Goal: Check status: Check status

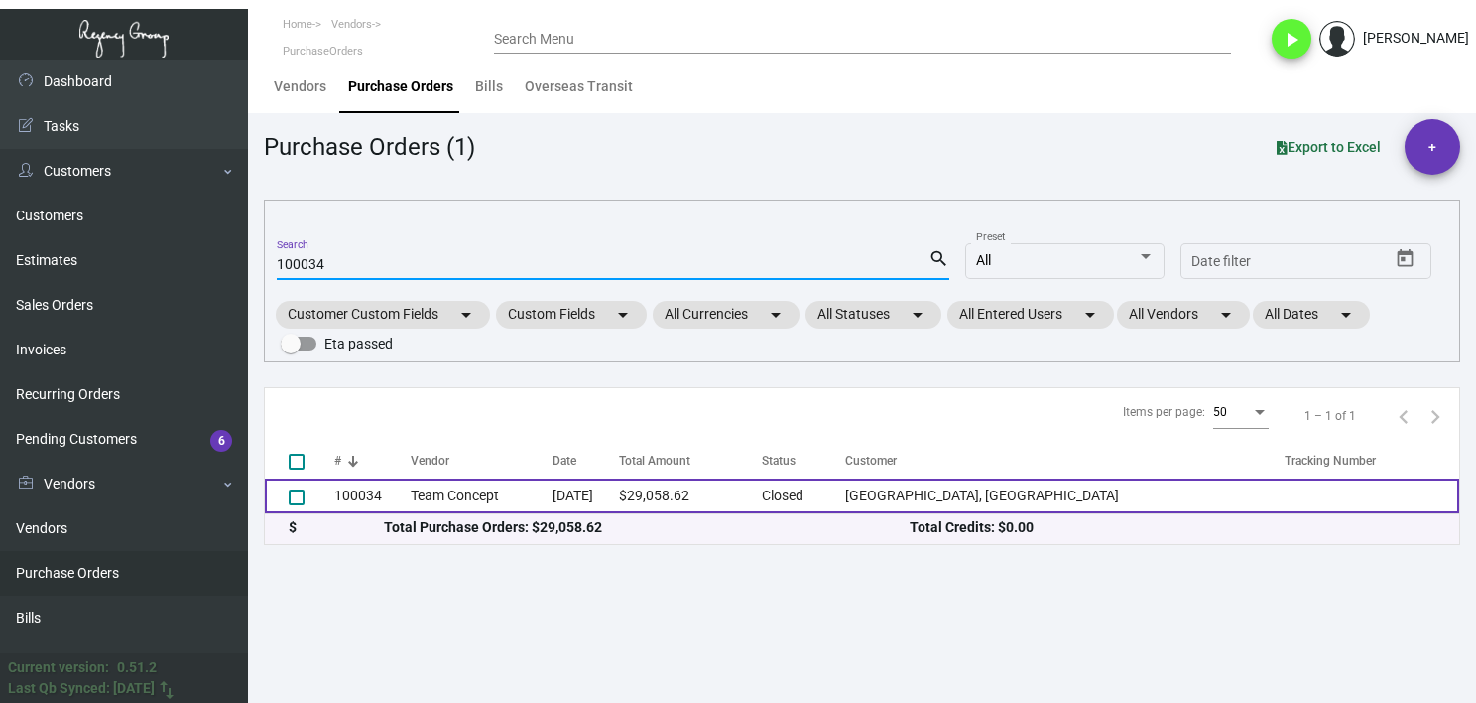
click at [464, 489] on td "Team Concept" at bounding box center [482, 495] width 142 height 35
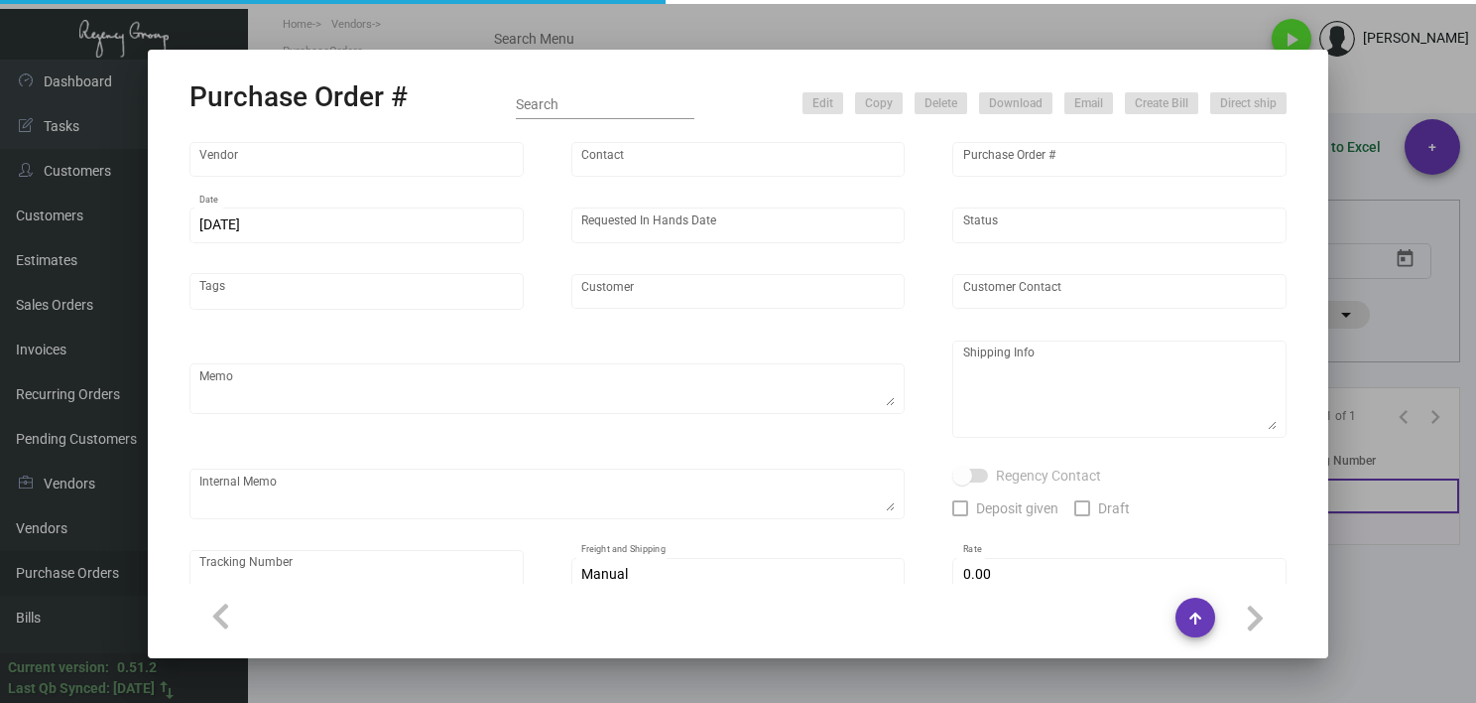
type input "Team Concept"
type input "[PERSON_NAME]"
type input "100034"
type input "[DATE]"
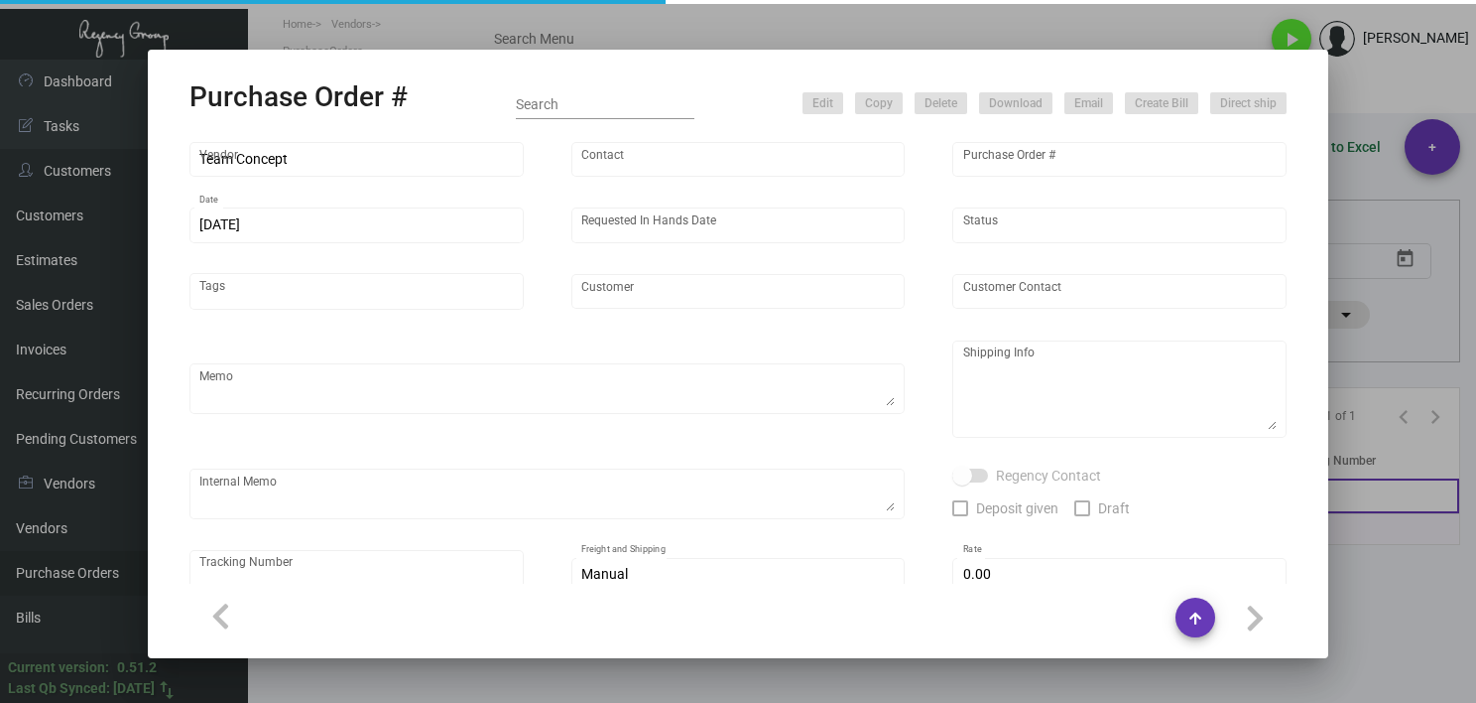
type input "[GEOGRAPHIC_DATA], [GEOGRAPHIC_DATA]"
type input "[PERSON_NAME]"
type textarea "***ANY PRICE DISCREPANCY MUST BE CALLED OUT PRIOR TO PROCEEDING WITH THIS ORDER…"
type textarea "[GEOGRAPHIC_DATA], [GEOGRAPHIC_DATA] - [GEOGRAPHIC_DATA][PERSON_NAME] [STREET_A…"
type textarea "[DATE] - Envelope stock - 65# [DATE] vellum yellow cover was discontinued so su…"
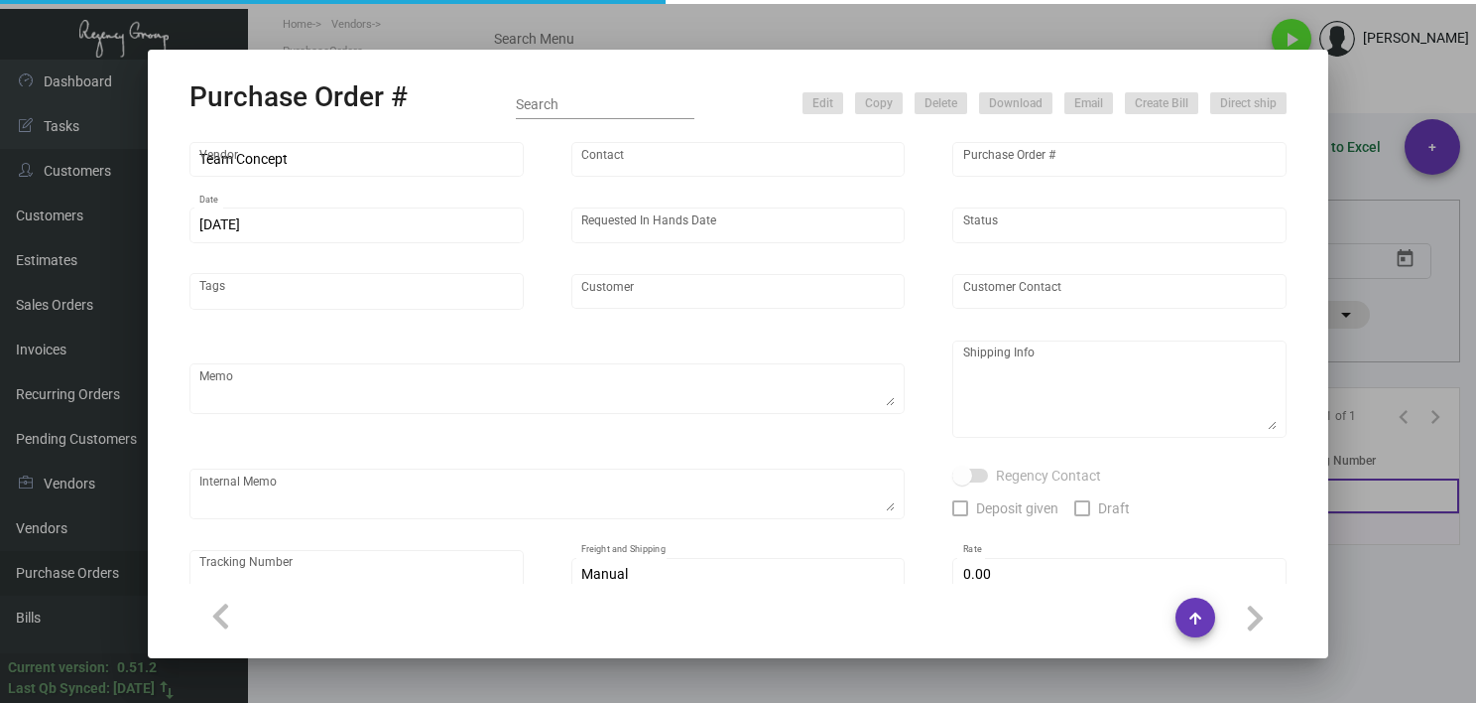
type input "$ 5.00"
type input "United States Dollar $"
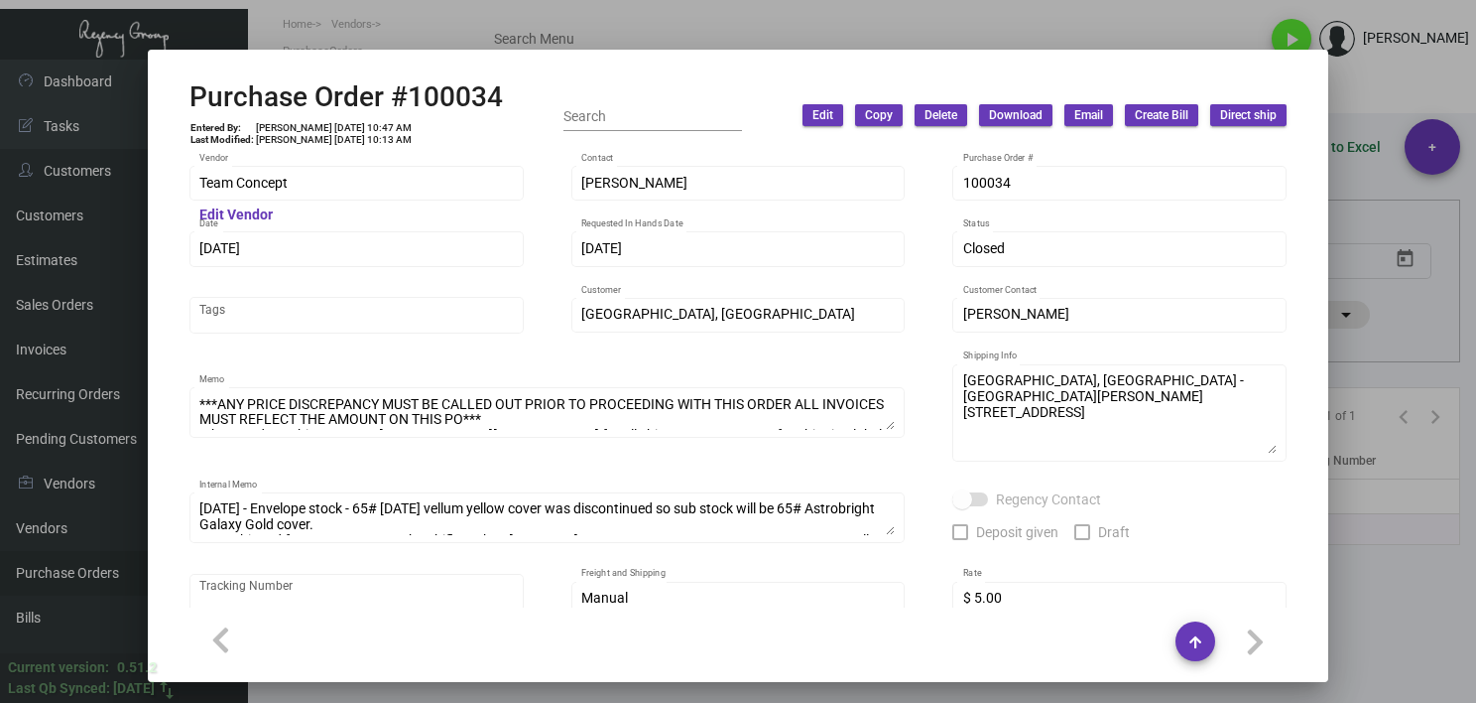
click at [1352, 574] on div at bounding box center [738, 351] width 1476 height 703
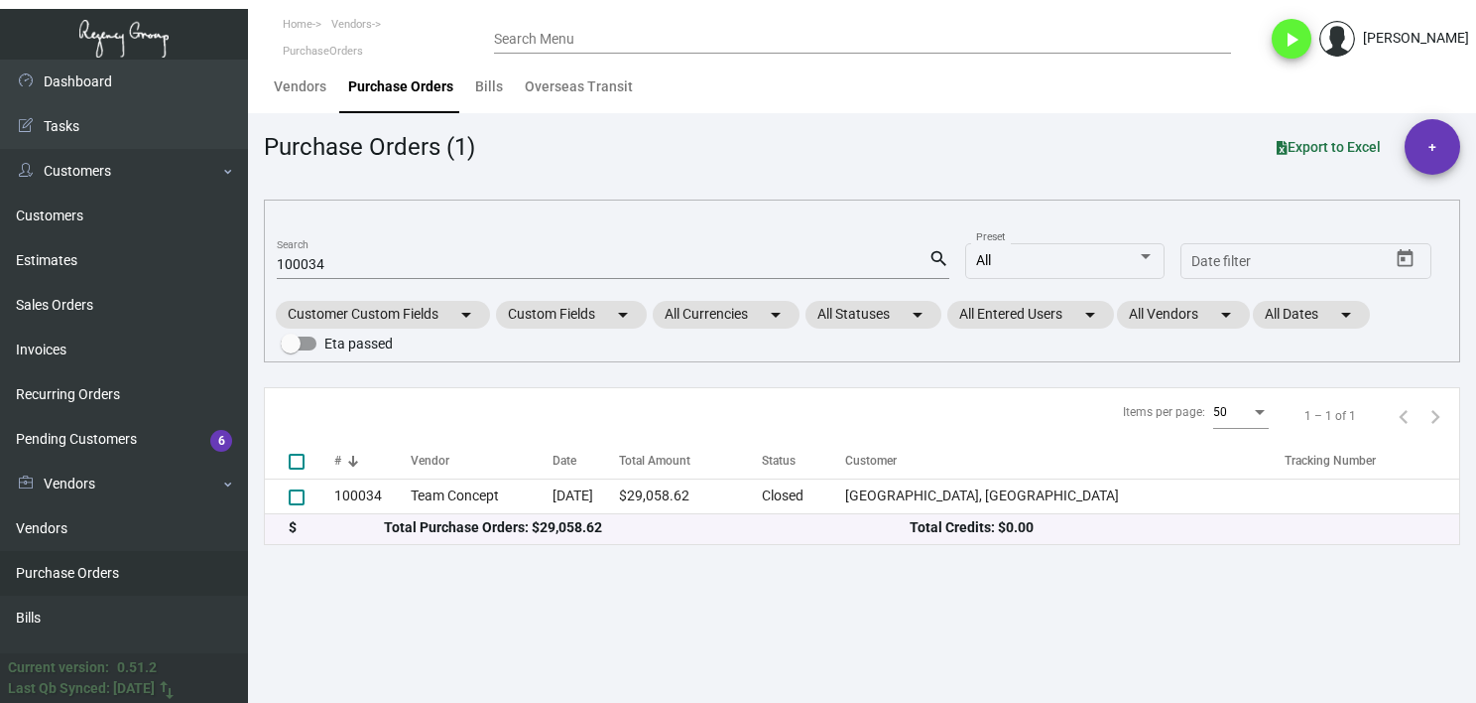
click at [319, 266] on input "100034" at bounding box center [603, 265] width 652 height 16
paste input "7751"
type input "107751 \"
checkbox input "true"
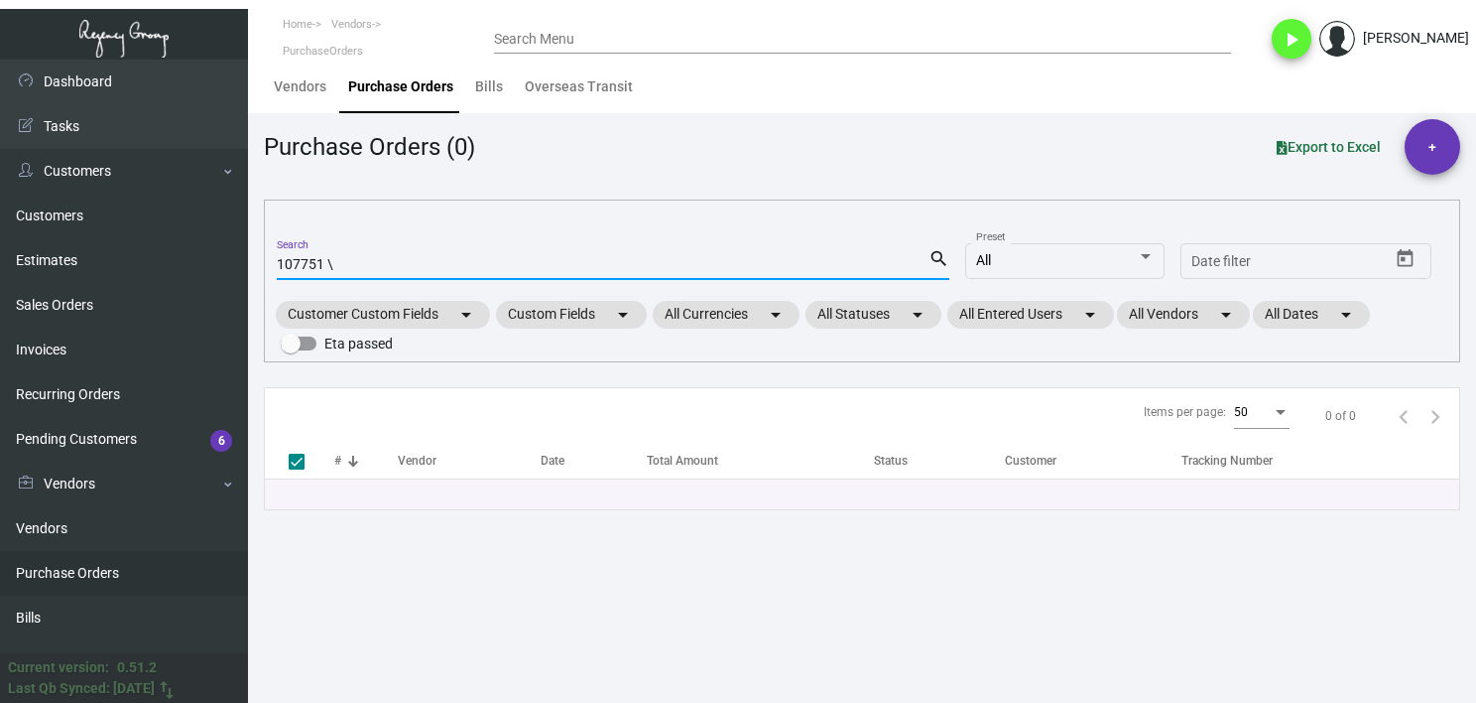
type input "107751"
checkbox input "false"
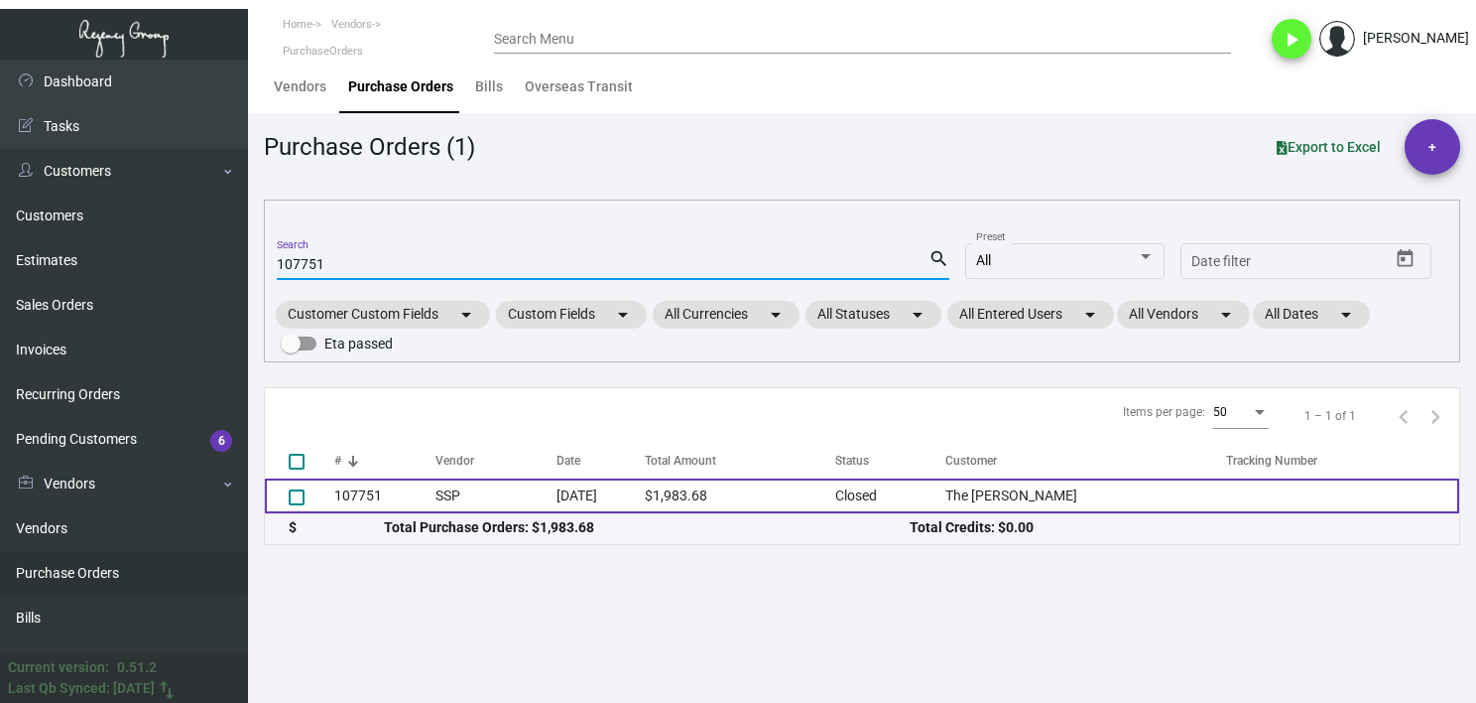
click at [407, 484] on td "107751" at bounding box center [384, 495] width 101 height 35
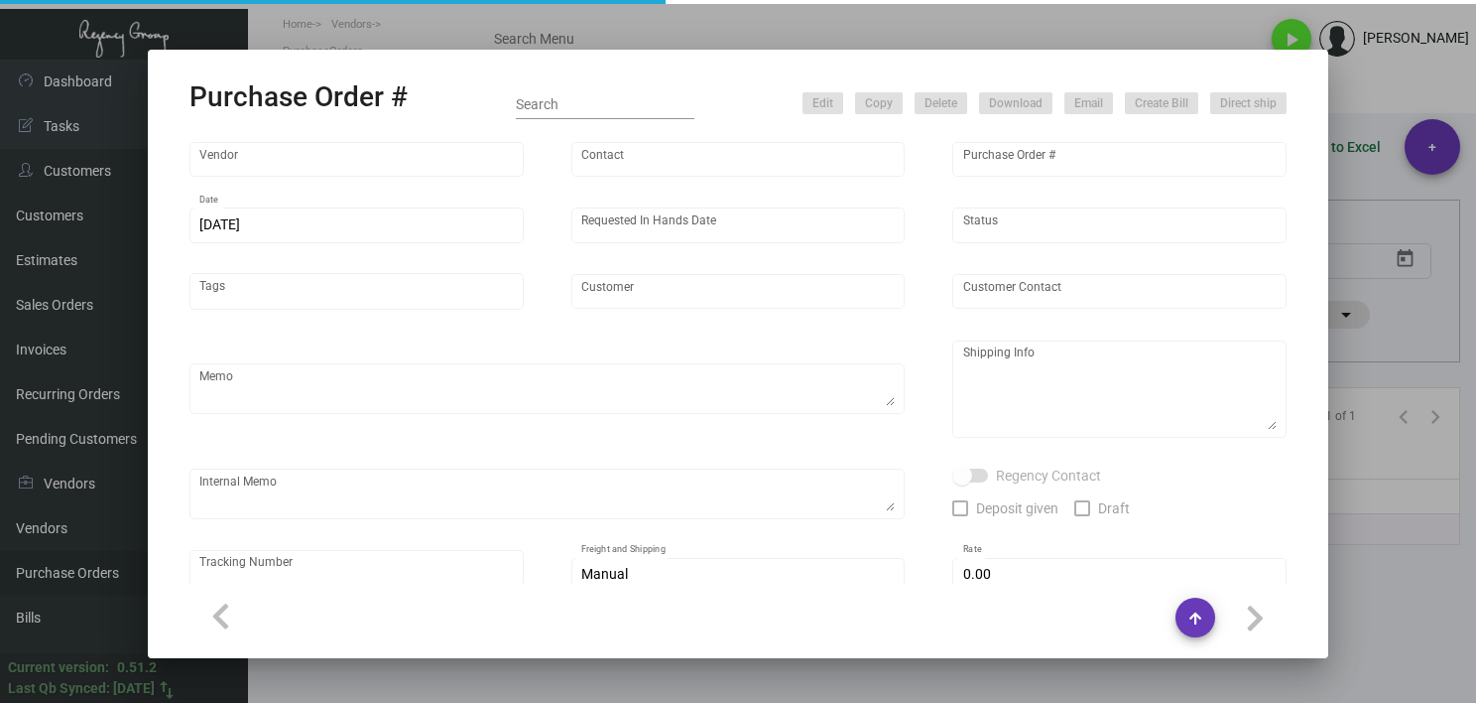
type input "SSP"
type input "[PERSON_NAME]"
type input "107751"
type input "[DATE]"
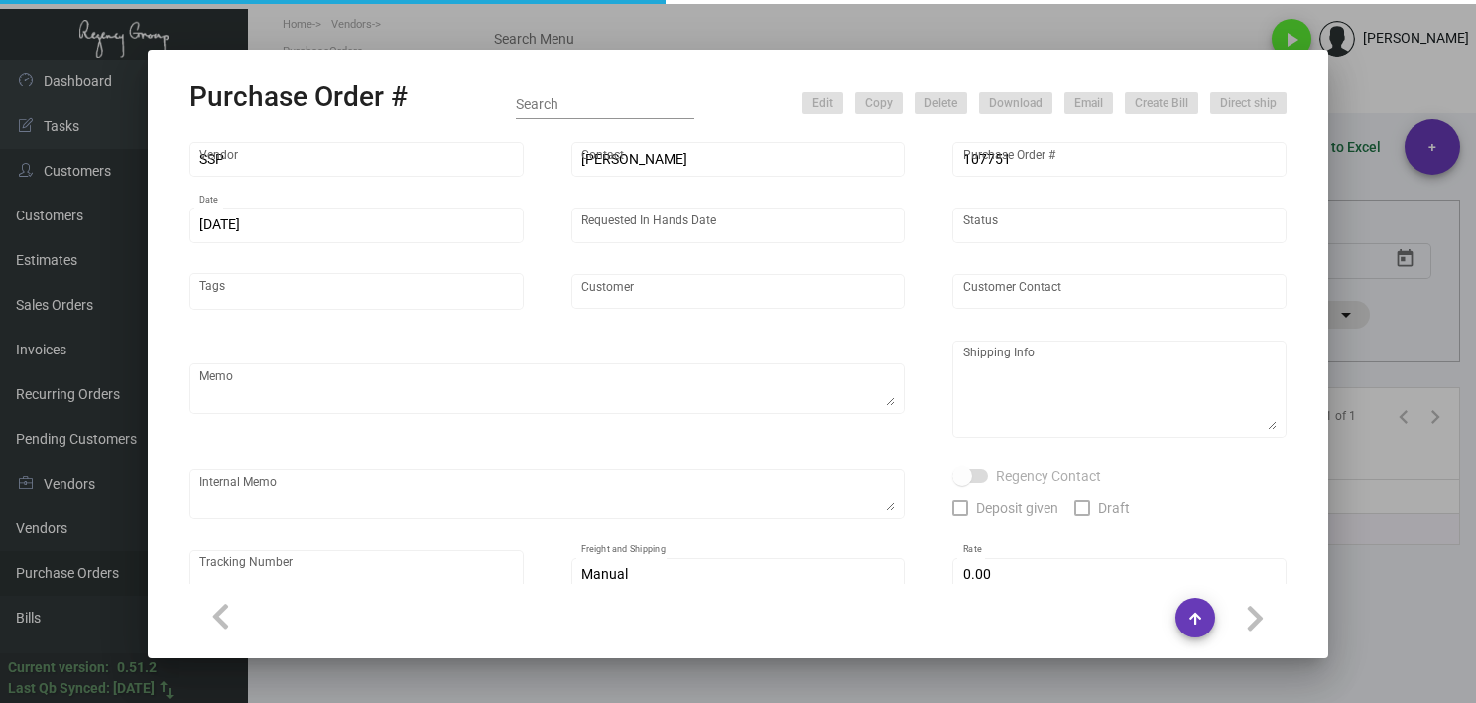
type input "The [PERSON_NAME]"
type input "[PERSON_NAME]"
type textarea "PLEASE SEND PDF PROOFS TO OUR ART TEAM ; [EMAIL_ADDRESS][DOMAIN_NAME] WITH ME I…"
type textarea "The [PERSON_NAME] [STREET_ADDRESS][US_STATE]"
type textarea "10.11 - Proofs sent over; APPROVED. 10.14 - Est. ship date set for [DATE]. 12.1…"
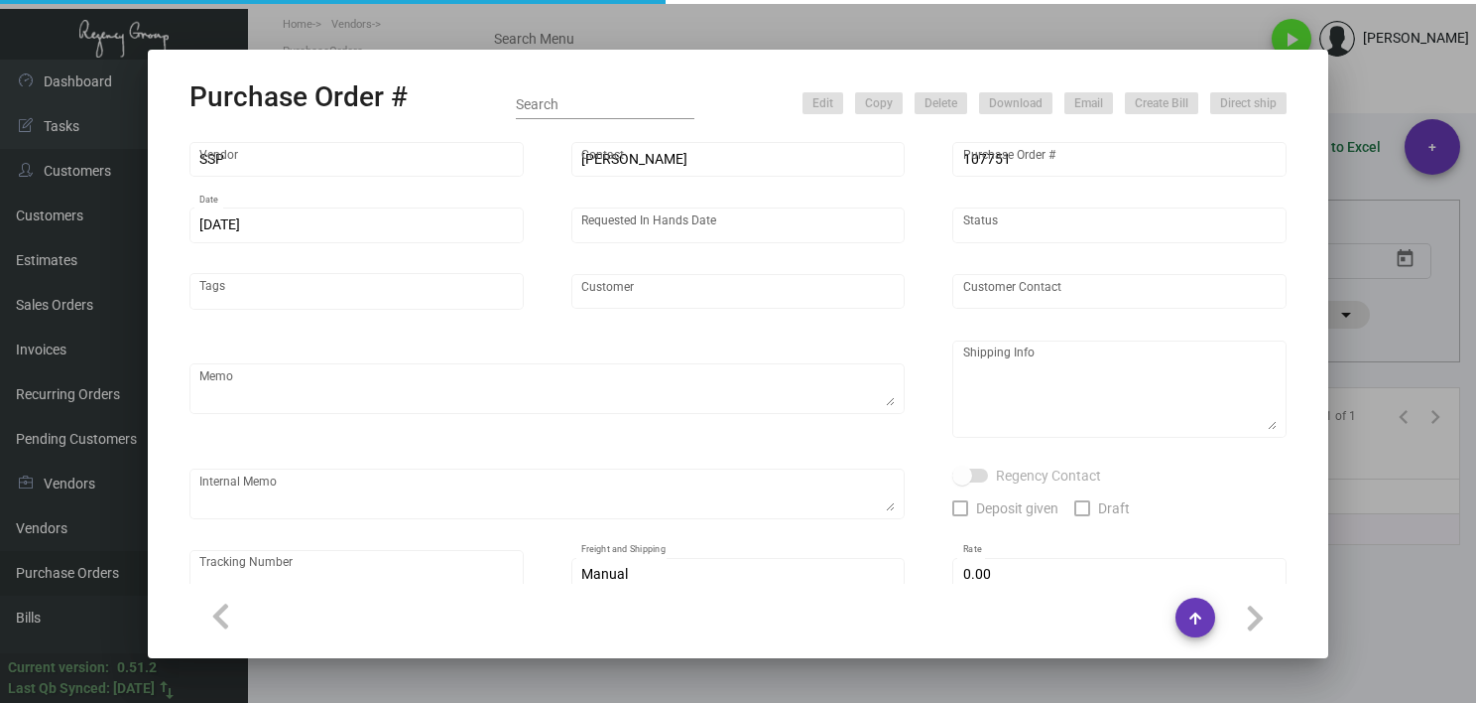
type input "$ 0.00"
type input "United States Dollar $"
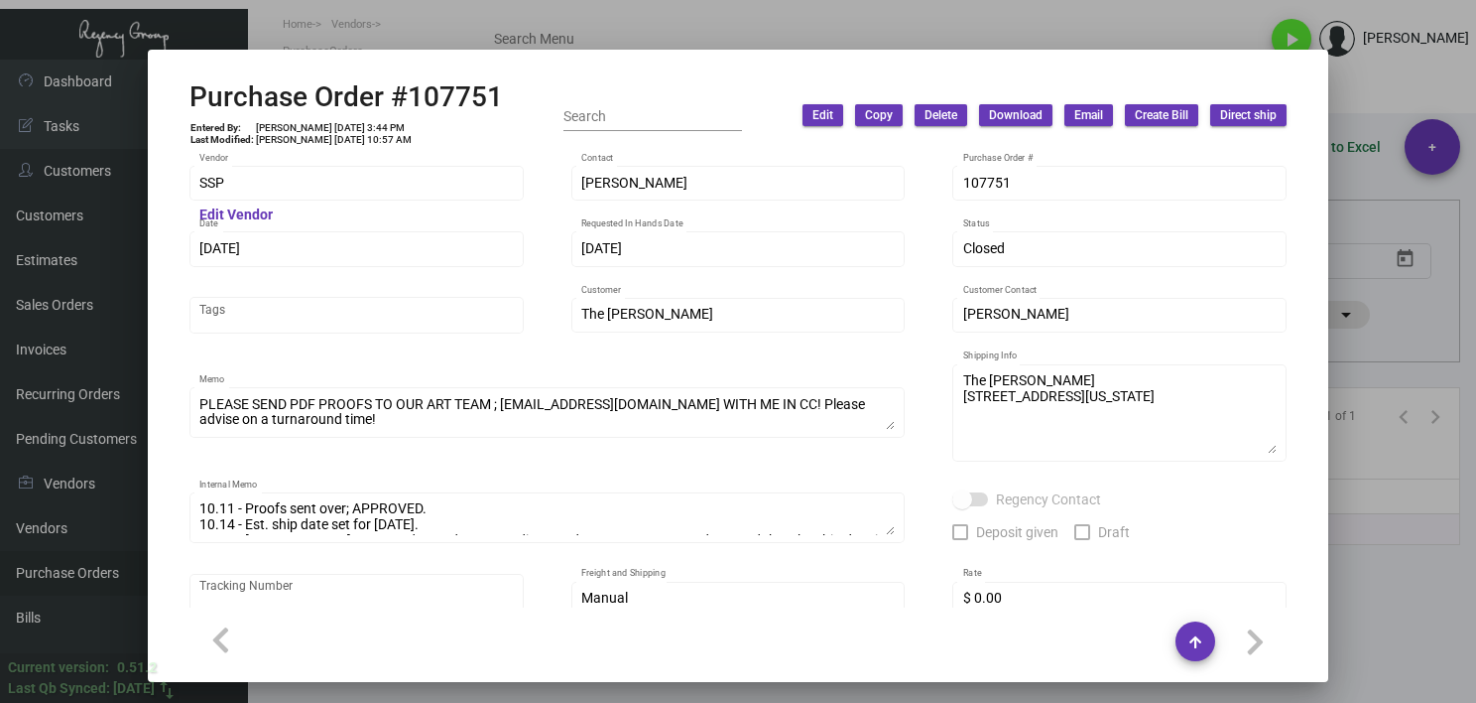
click at [187, 177] on div "SSP Vendor Edit Vendor [PERSON_NAME] Contact 107751 Purchase Order # [DATE] Dat…" at bounding box center [738, 379] width 1145 height 456
click at [955, 690] on div at bounding box center [738, 351] width 1476 height 703
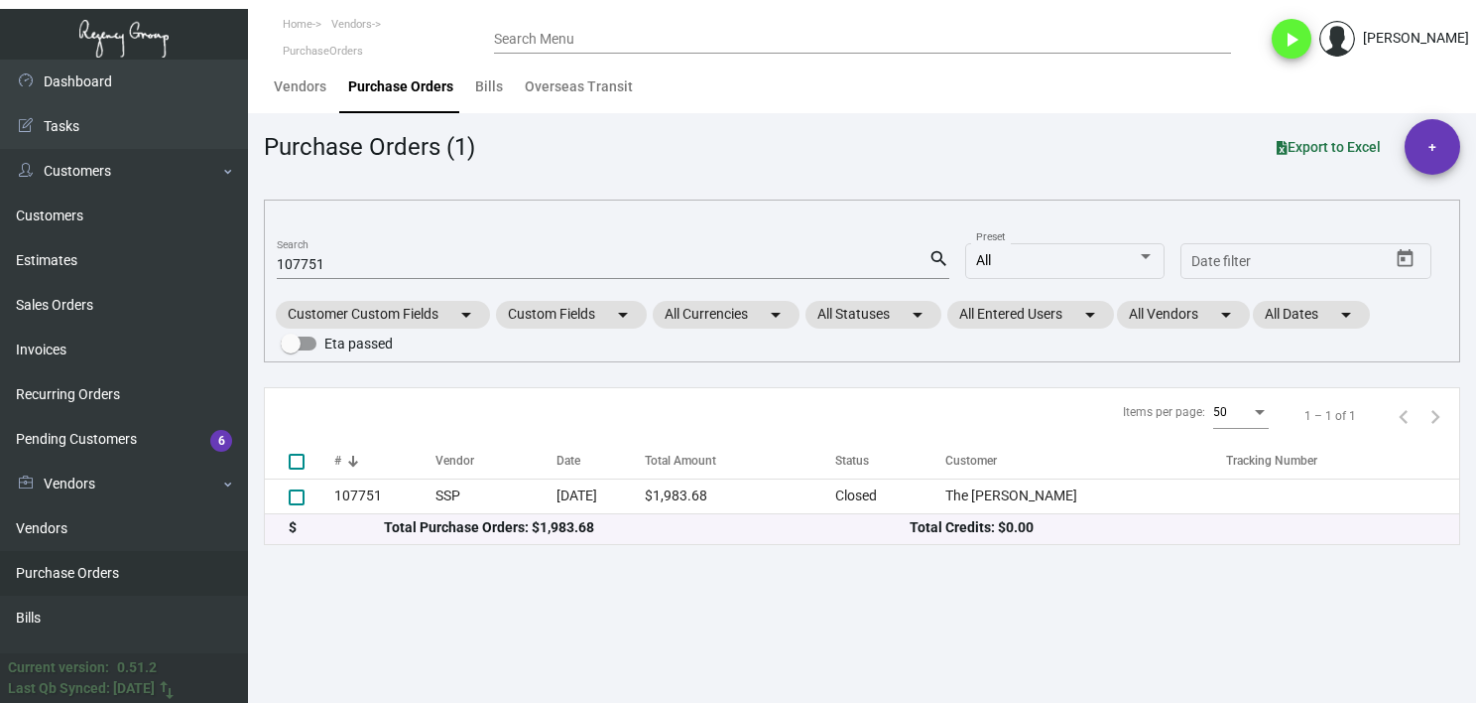
click at [319, 262] on input "107751" at bounding box center [603, 265] width 652 height 16
paste input "97550"
type input "97550"
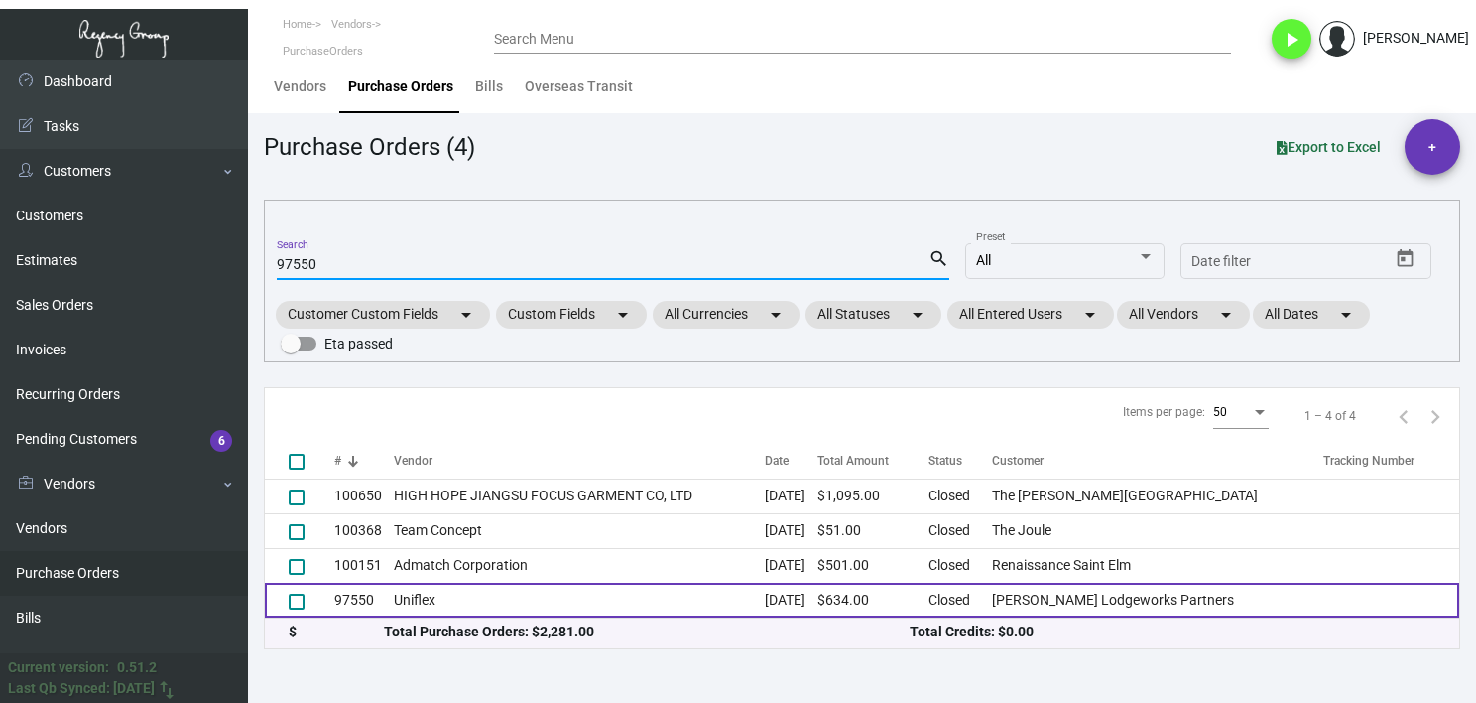
click at [461, 605] on td "Uniflex" at bounding box center [580, 599] width 372 height 35
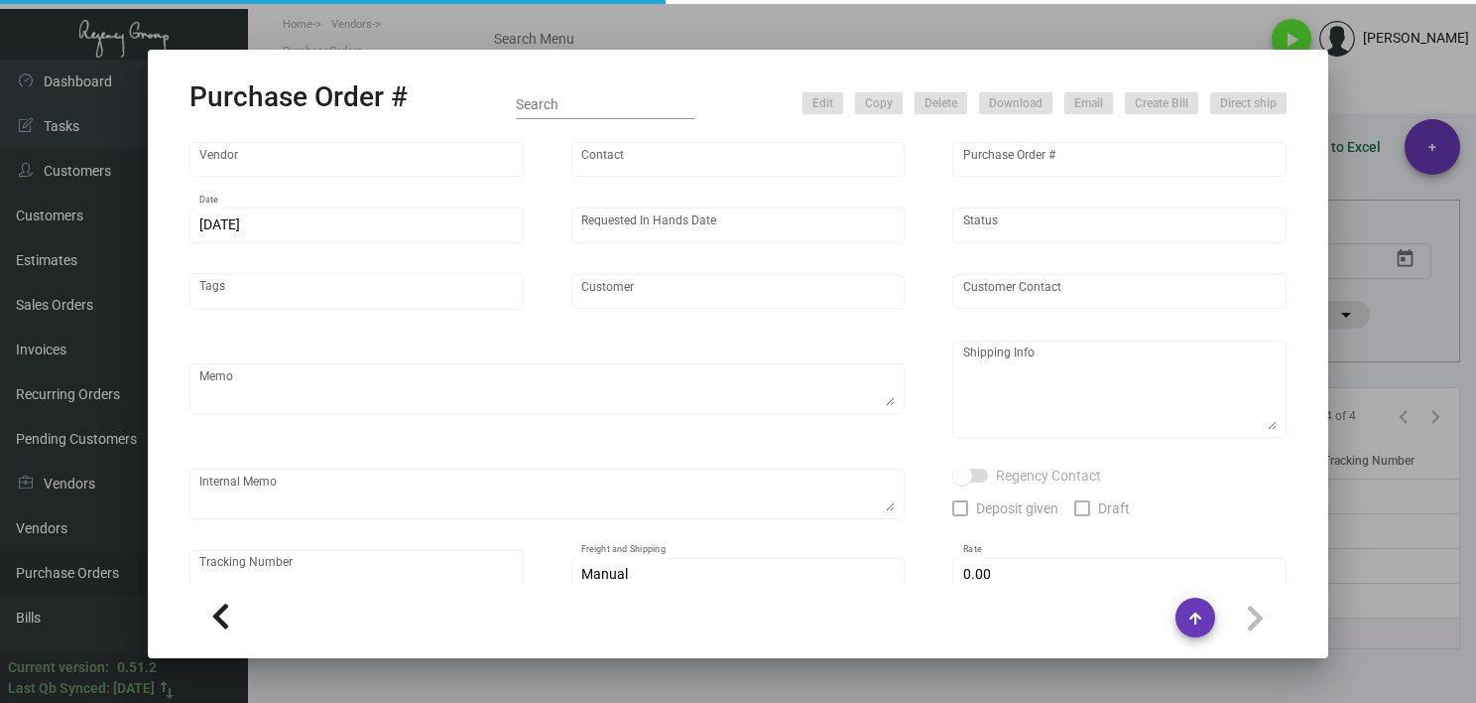
type input "Uniflex"
type input "[PERSON_NAME]"
type input "97550"
type input "[DATE]"
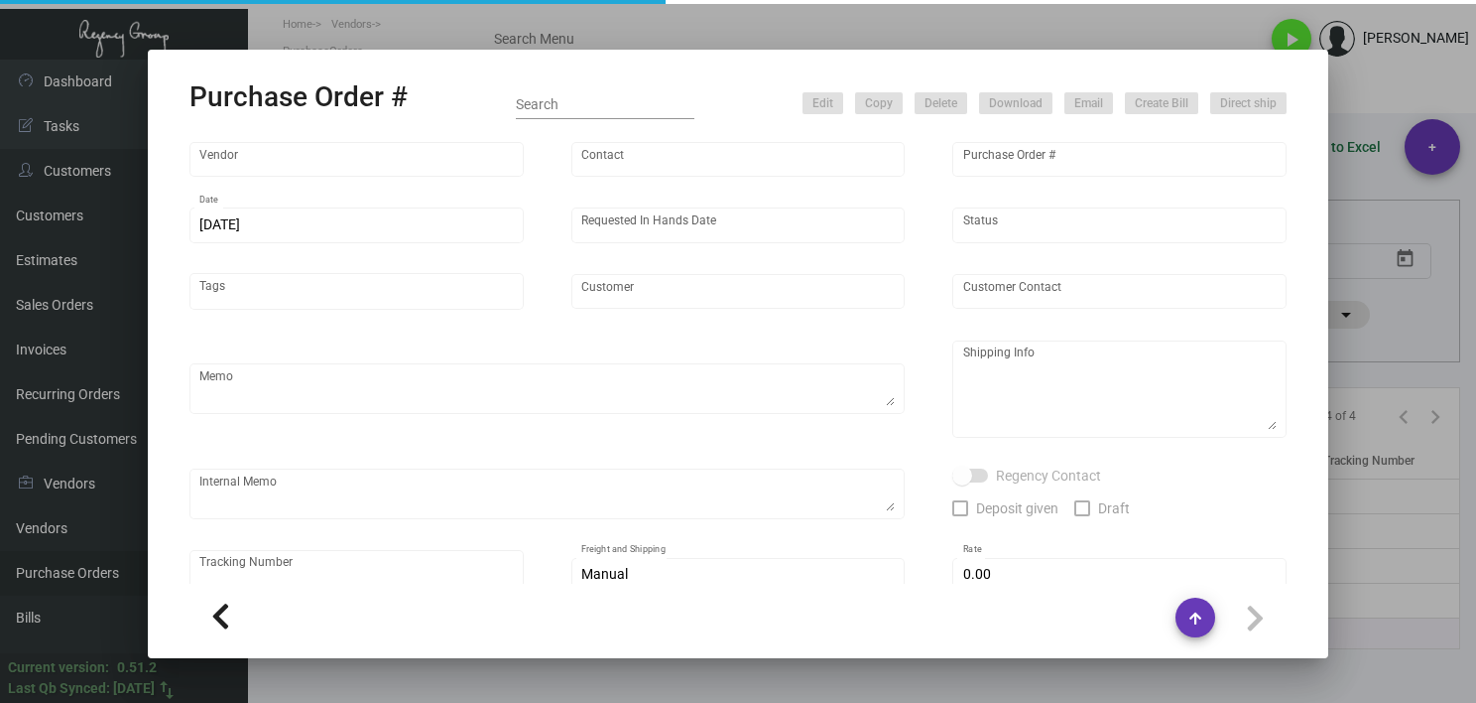
type input "[PERSON_NAME] Lodgeworks Partners"
type textarea "Repeat of previous PO# 84868. Ship via UPS Ground Acct# 1AY276."
type textarea "[PERSON_NAME] Regency Group NJ [STREET_ADDRESS]"
checkbox input "true"
type input "$ 0.00"
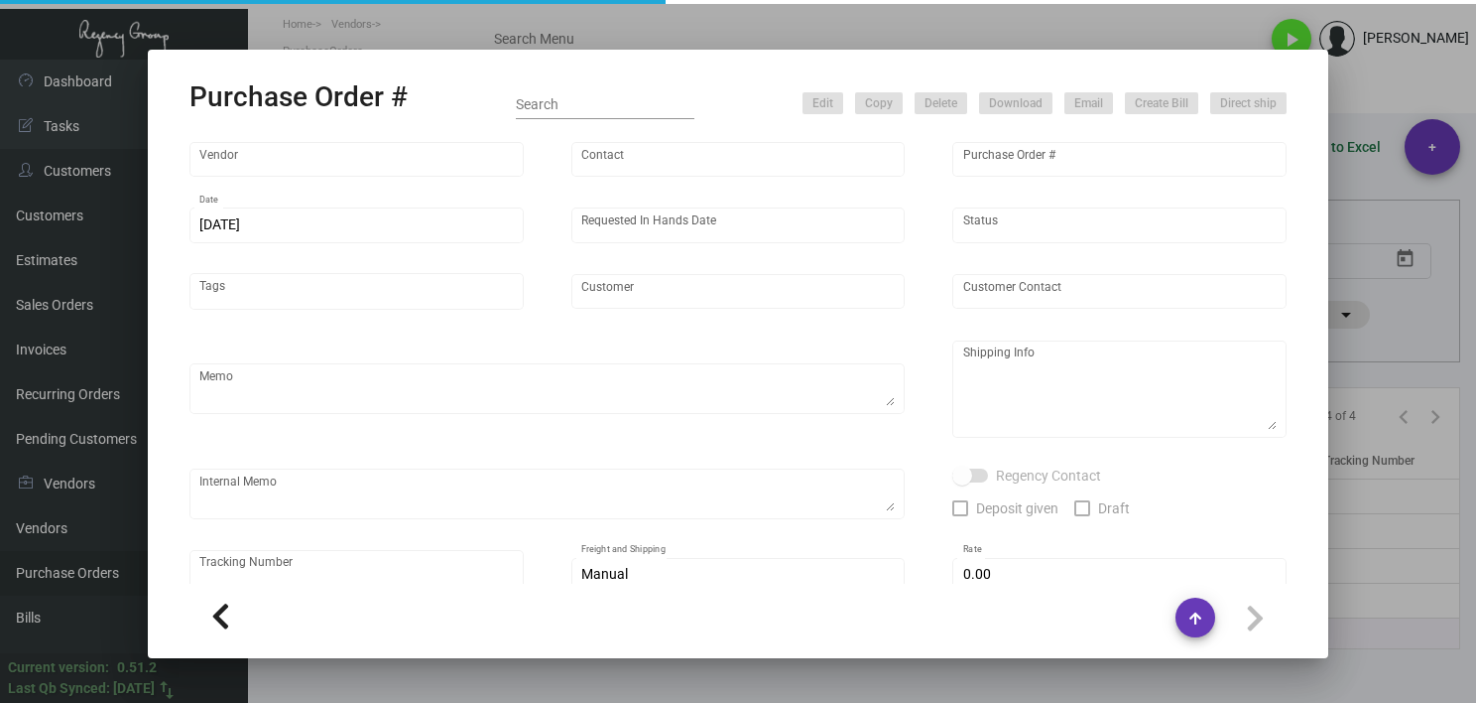
type input "United States Dollar $"
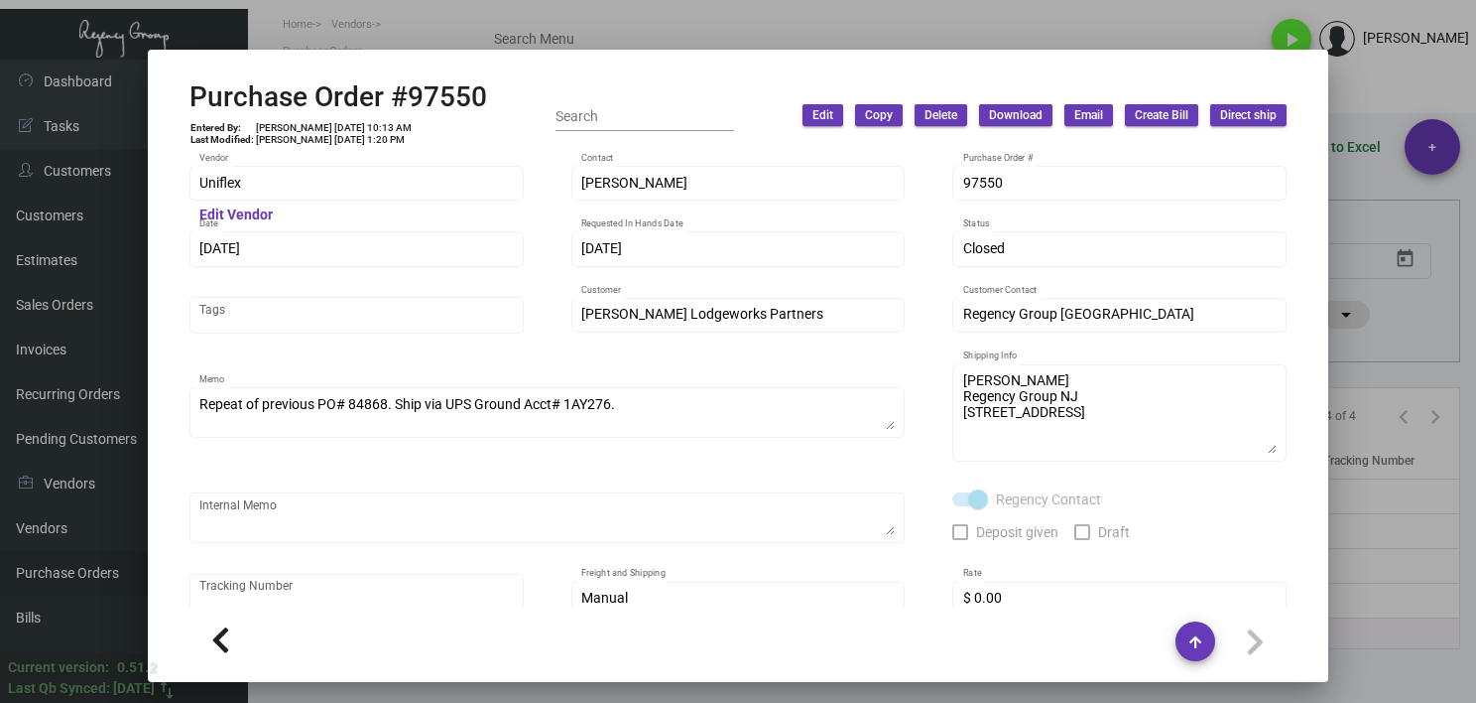
click at [171, 190] on div "Uniflex Vendor Edit Vendor [PERSON_NAME] Contact 97550 Purchase Order # [DATE] …" at bounding box center [738, 379] width 1145 height 456
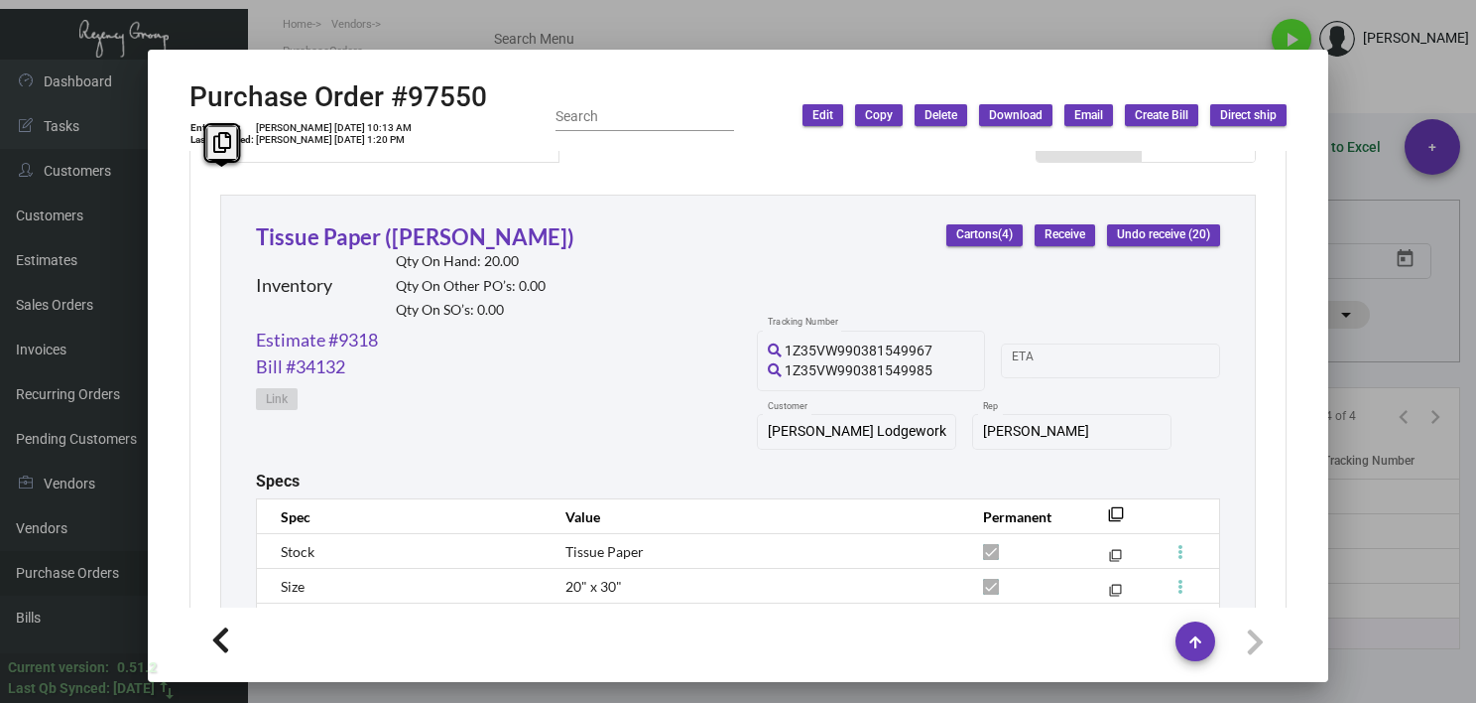
scroll to position [776, 0]
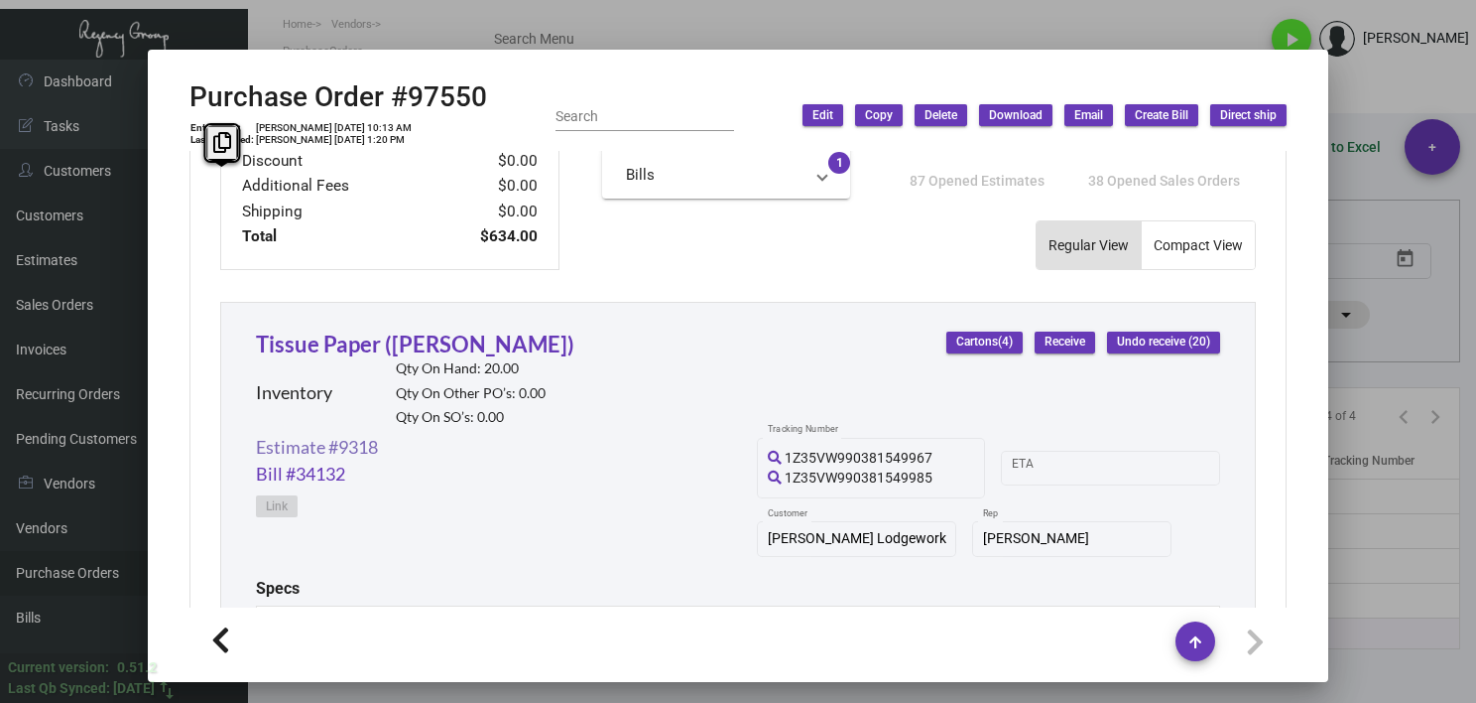
click at [347, 456] on link "Estimate #9318" at bounding box center [317, 447] width 122 height 27
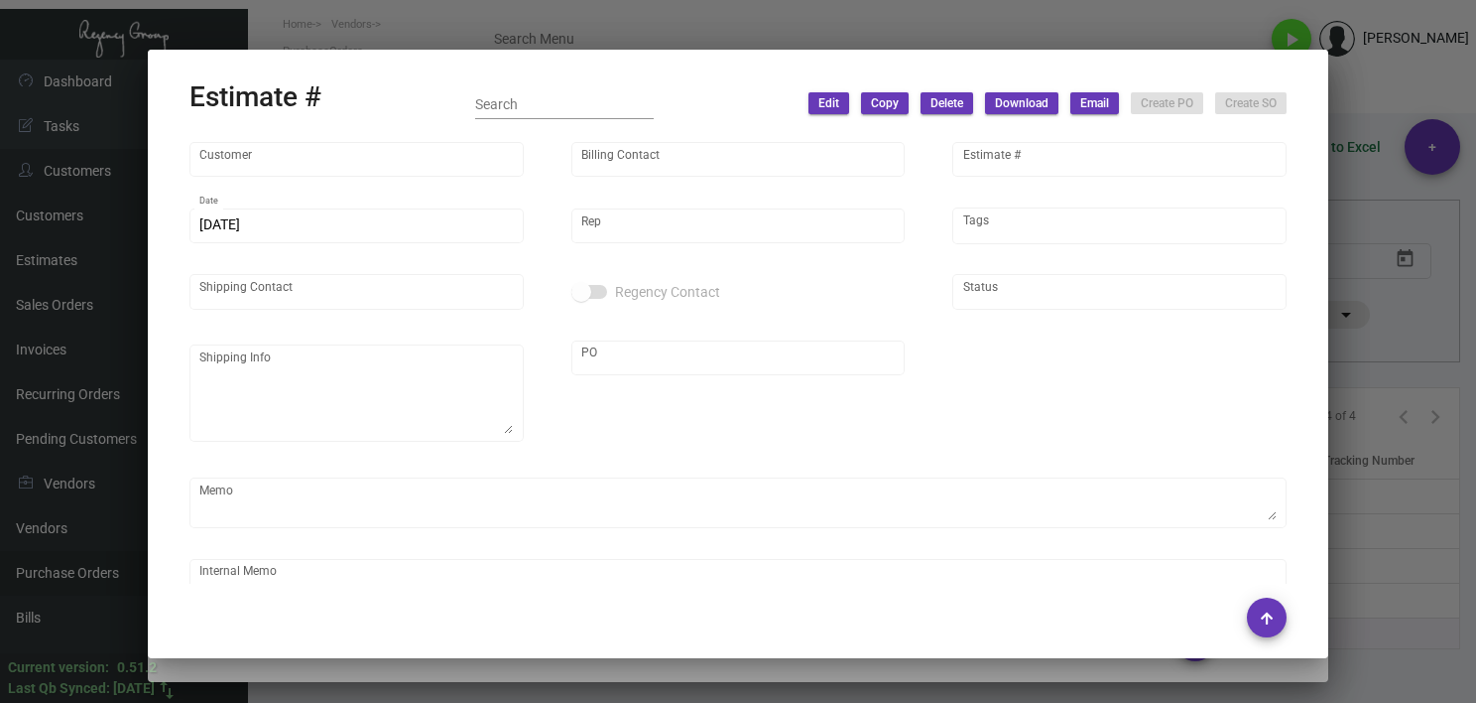
type input "[PERSON_NAME] Lodgeworks Partners"
type input "[PERSON_NAME]"
type input "9318"
type input "[DATE]"
type input "[PERSON_NAME]"
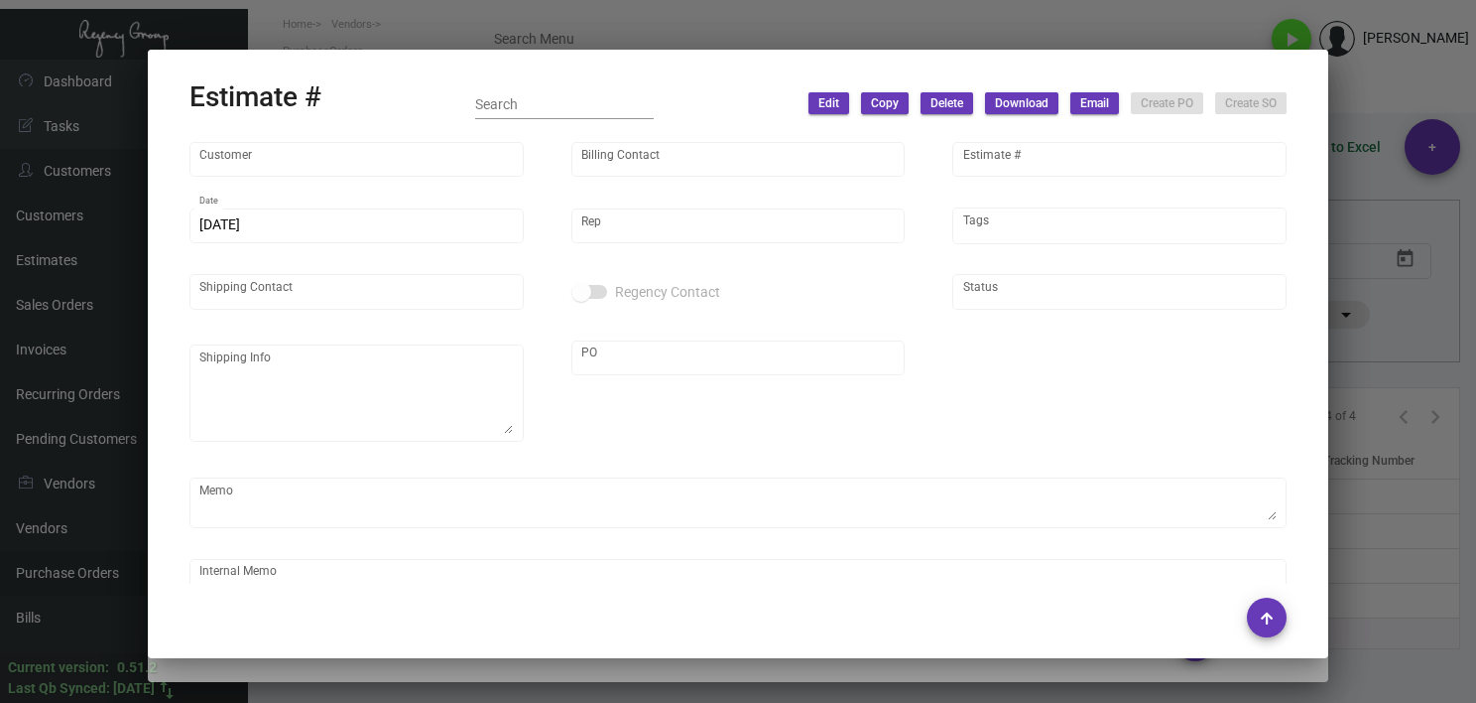
type input "[PERSON_NAME]"
type input "United States Dollar $"
type input "$ 0.00"
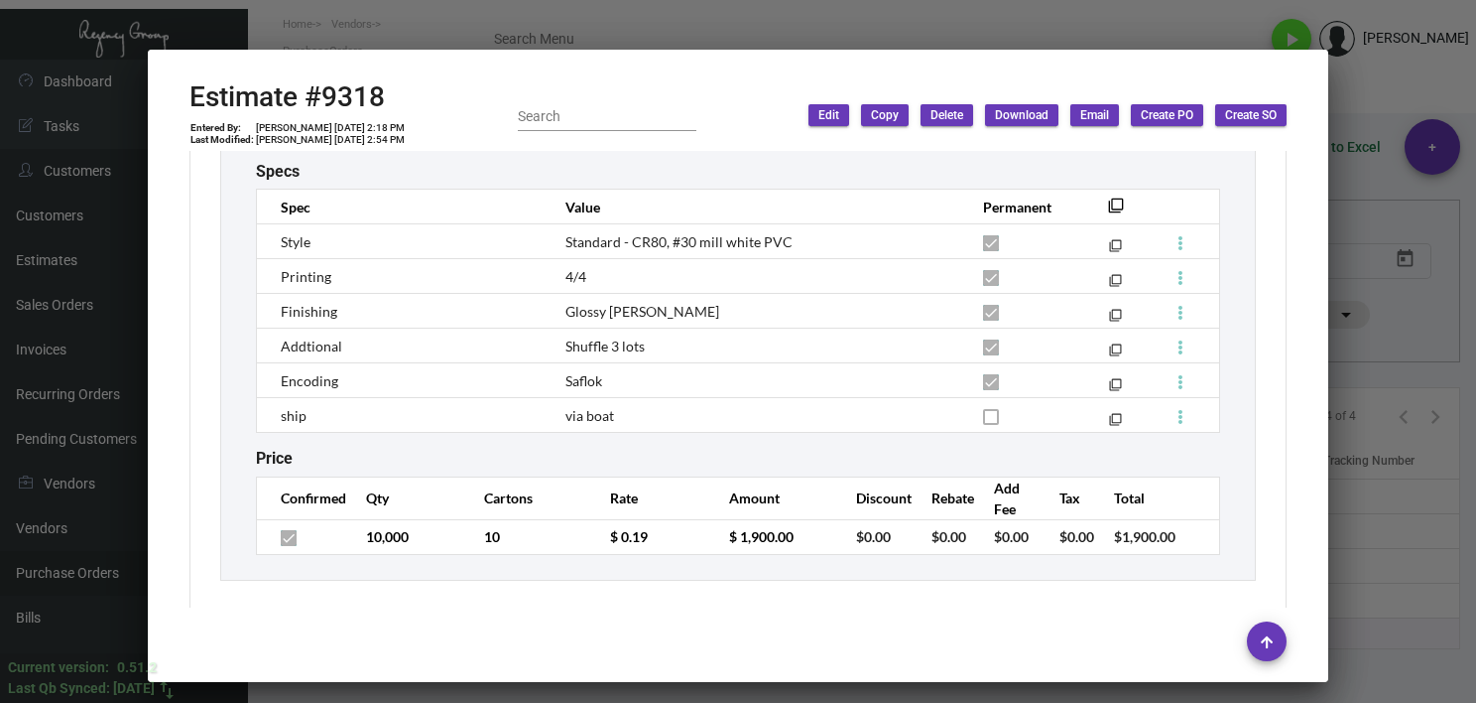
scroll to position [3521, 0]
